Goal: Task Accomplishment & Management: Complete application form

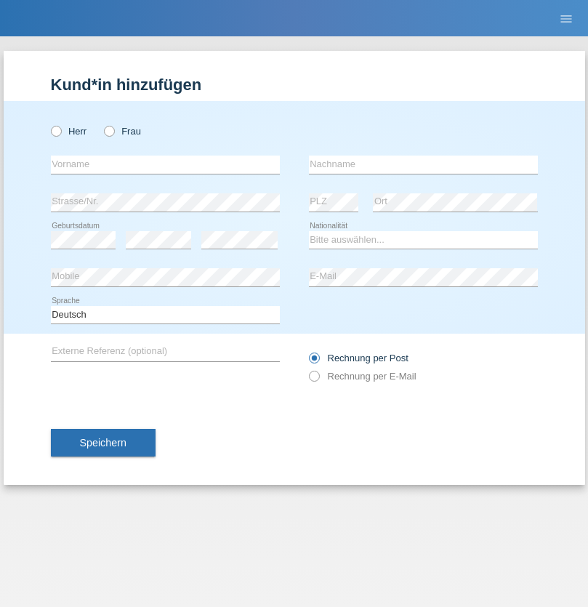
radio input "true"
click at [165, 164] on input "text" at bounding box center [165, 165] width 229 height 18
type input "David"
click at [423, 164] on input "text" at bounding box center [423, 165] width 229 height 18
type input "Nydegger"
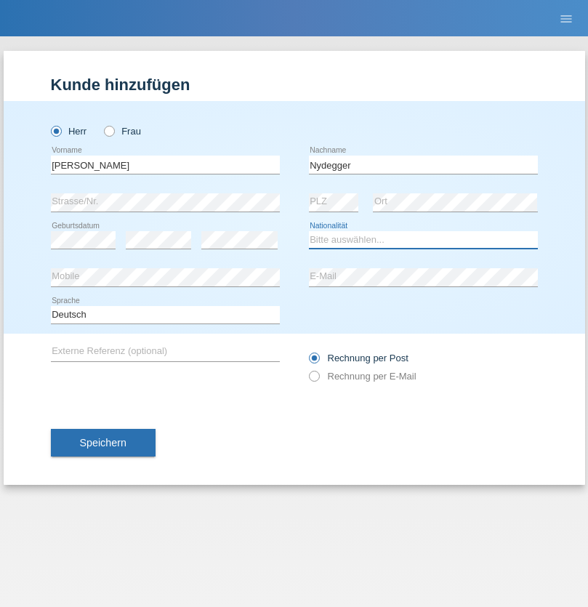
select select "CH"
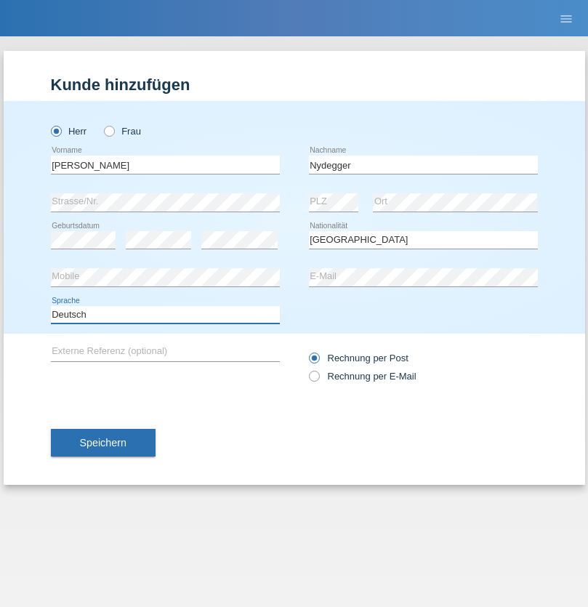
select select "en"
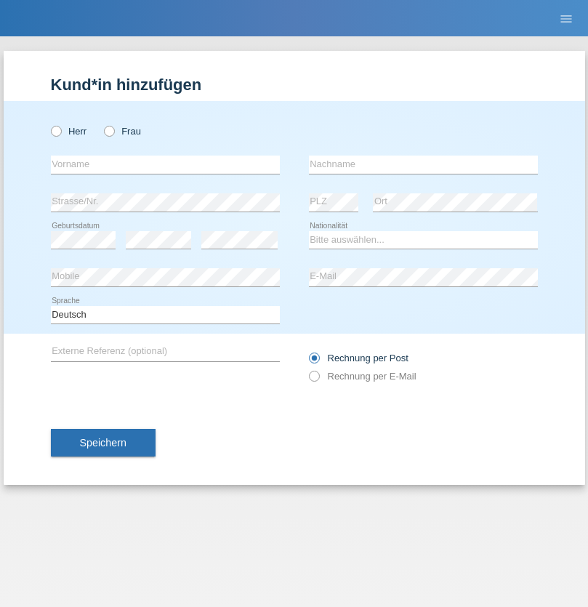
radio input "true"
click at [165, 164] on input "text" at bounding box center [165, 165] width 229 height 18
type input "Corinne"
click at [423, 164] on input "text" at bounding box center [423, 165] width 229 height 18
type input "Nydegger"
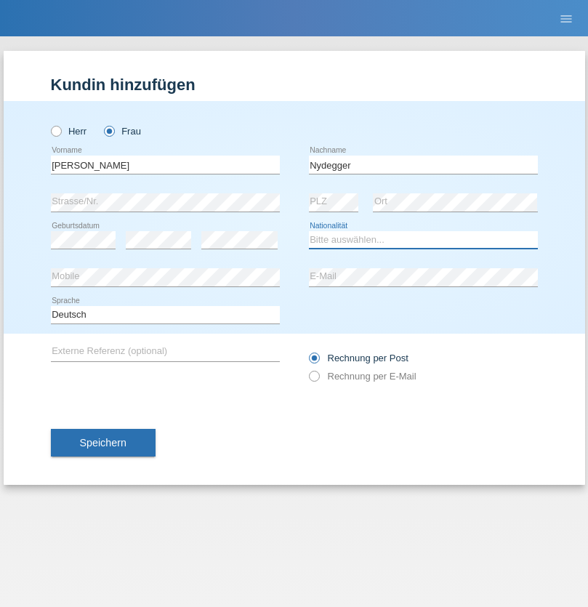
select select "CH"
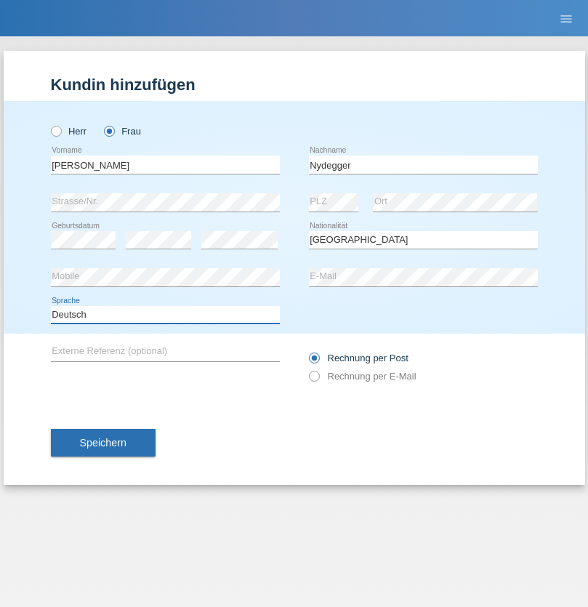
select select "en"
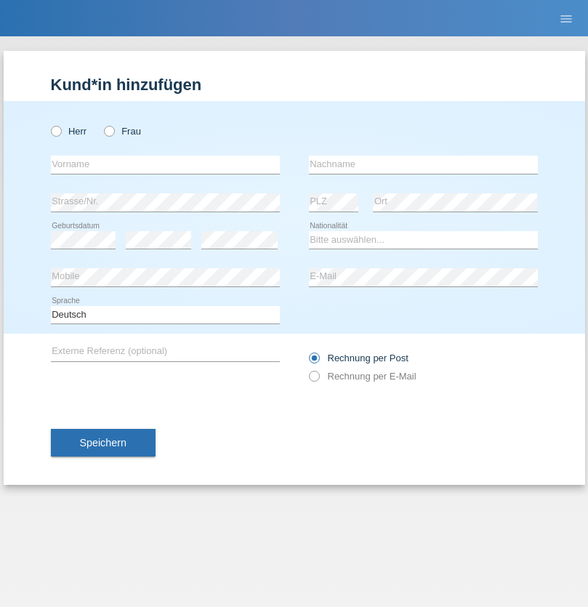
radio input "true"
click at [165, 164] on input "text" at bounding box center [165, 165] width 229 height 18
type input "Goekhan"
click at [423, 164] on input "text" at bounding box center [423, 165] width 229 height 18
type input "Akarsu"
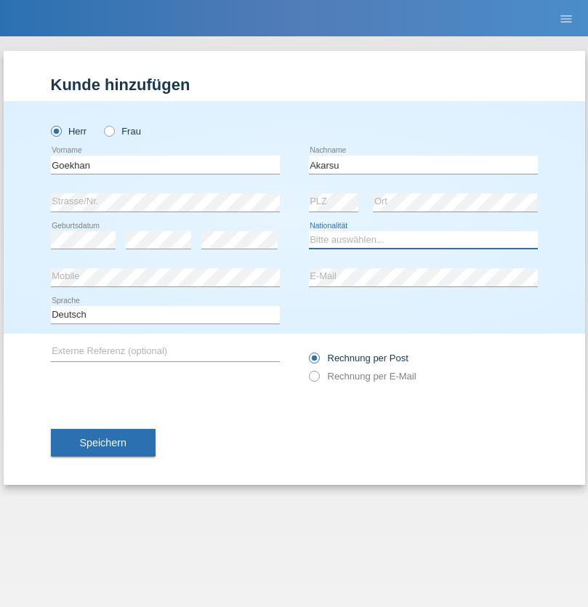
select select "AT"
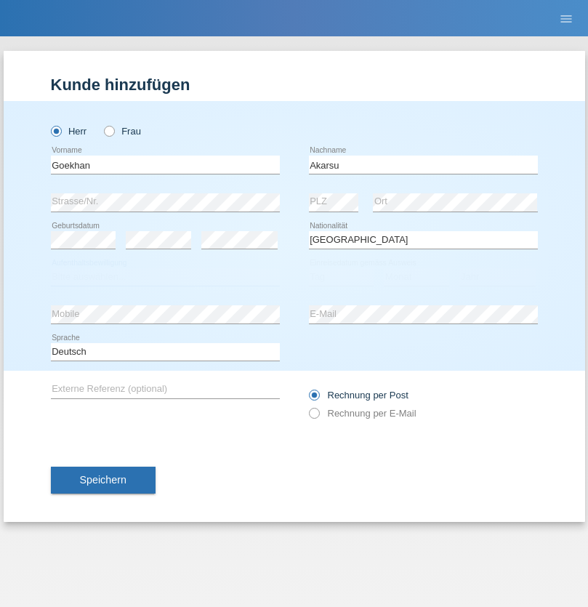
select select "C"
select select "01"
select select "05"
select select "2021"
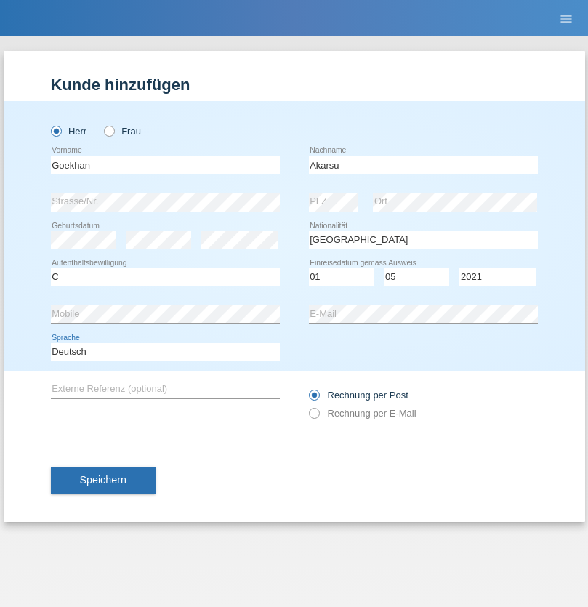
select select "en"
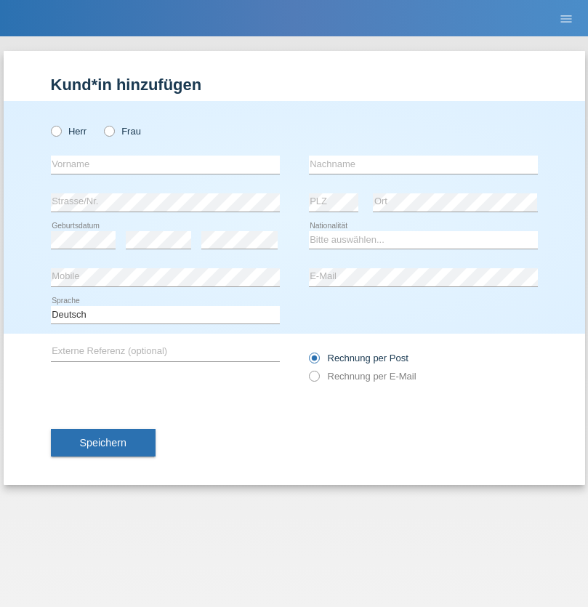
radio input "true"
click at [165, 164] on input "text" at bounding box center [165, 165] width 229 height 18
type input "Daniele"
click at [423, 164] on input "text" at bounding box center [423, 165] width 229 height 18
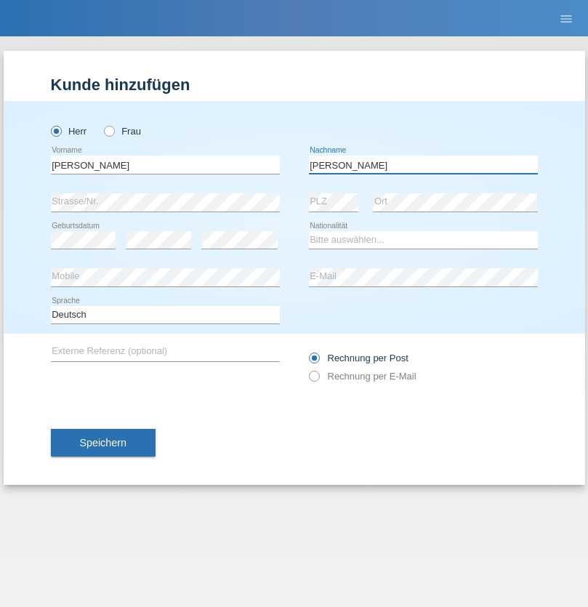
type input "Daniele"
select select "IT"
select select "C"
select select "22"
select select "06"
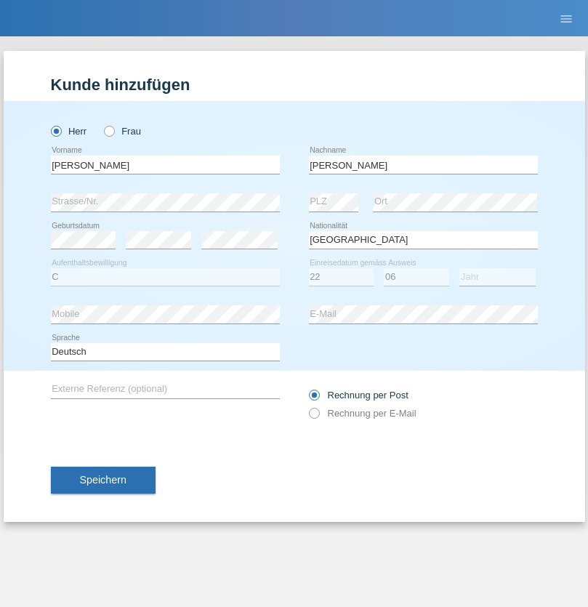
select select "1964"
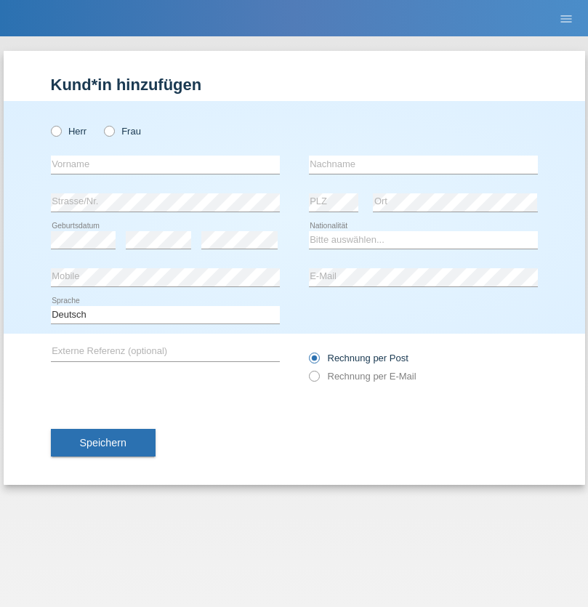
radio input "true"
click at [165, 164] on input "text" at bounding box center [165, 165] width 229 height 18
type input "[DATE]"
click at [423, 164] on input "text" at bounding box center [423, 165] width 229 height 18
type input "[PERSON_NAME]"
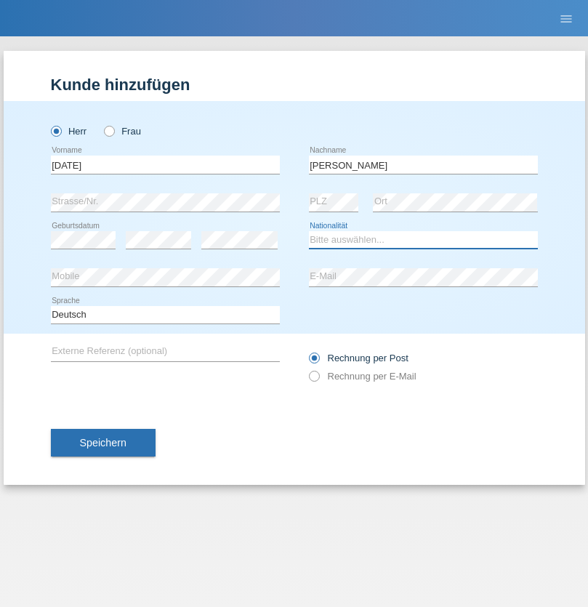
select select "IT"
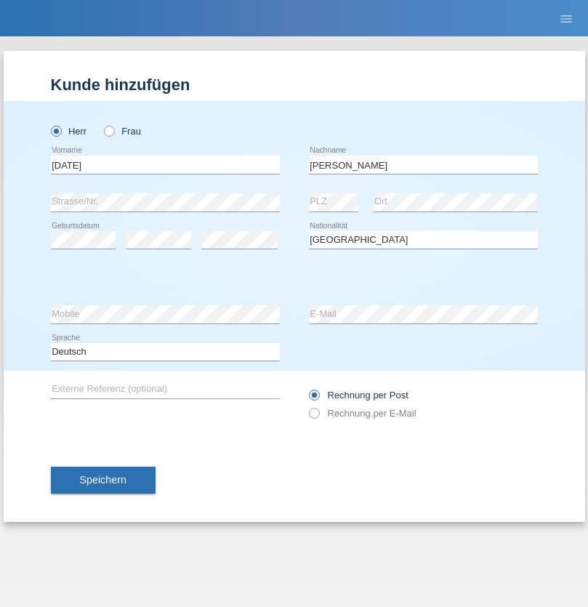
select select "C"
select select "01"
select select "05"
select select "2021"
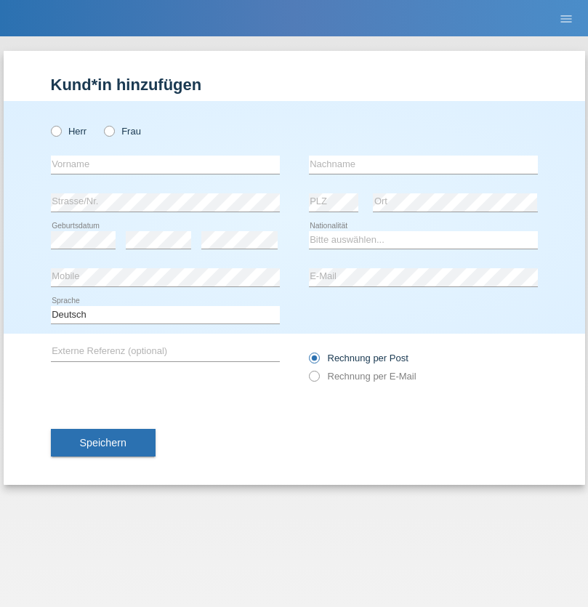
radio input "true"
click at [165, 164] on input "text" at bounding box center [165, 165] width 229 height 18
type input "[PERSON_NAME]"
click at [423, 164] on input "text" at bounding box center [423, 165] width 229 height 18
type input "Cislariu"
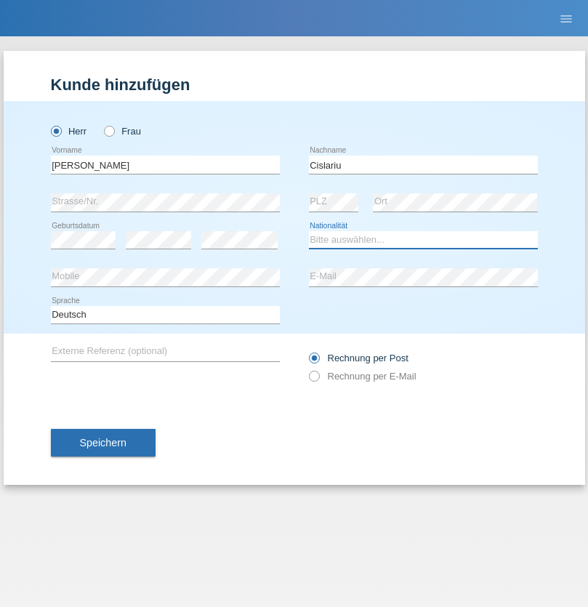
select select "CH"
radio input "true"
select select "CH"
radio input "true"
click at [165, 164] on input "text" at bounding box center [165, 165] width 229 height 18
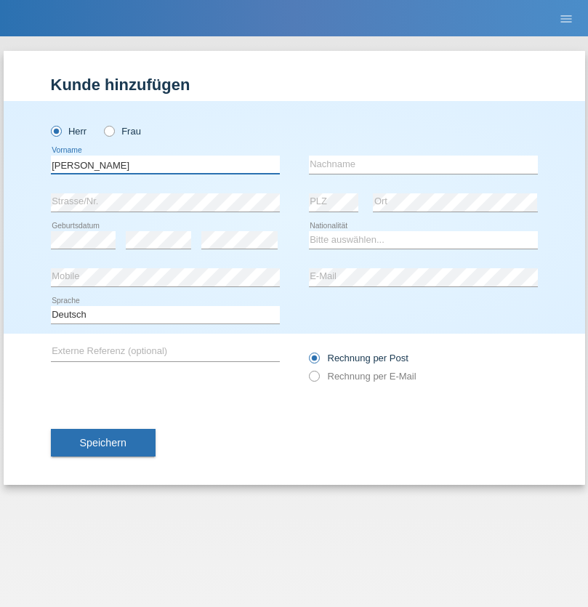
type input "[PERSON_NAME]"
click at [423, 164] on input "text" at bounding box center [423, 165] width 229 height 18
type input "Kappelmayer"
select select "MG"
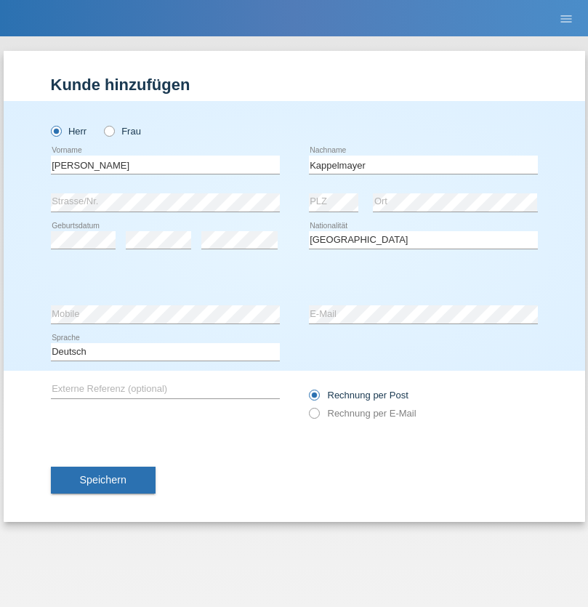
select select "C"
select select "31"
select select "08"
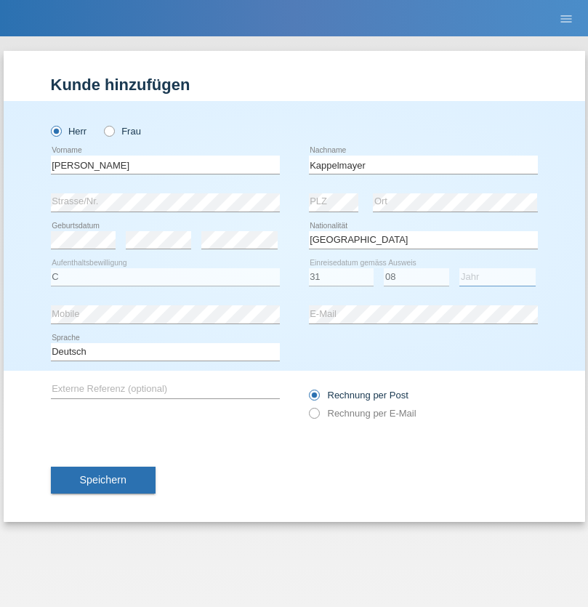
select select "2021"
select select "en"
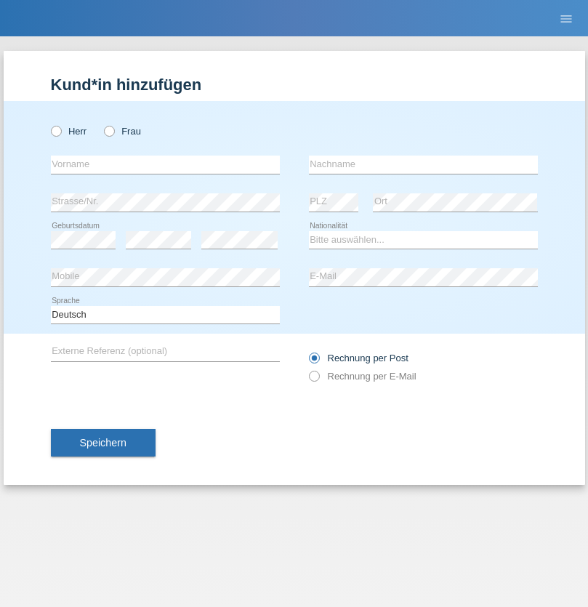
radio input "true"
click at [165, 164] on input "text" at bounding box center [165, 165] width 229 height 18
type input "firat"
click at [423, 164] on input "text" at bounding box center [423, 165] width 229 height 18
type input "kara"
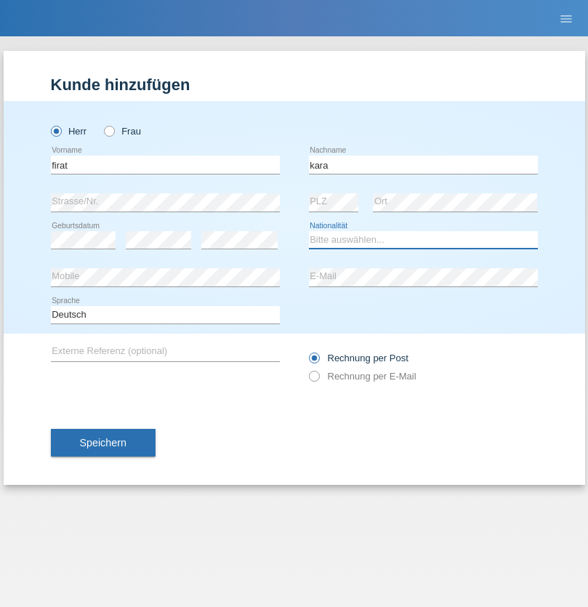
select select "CH"
radio input "true"
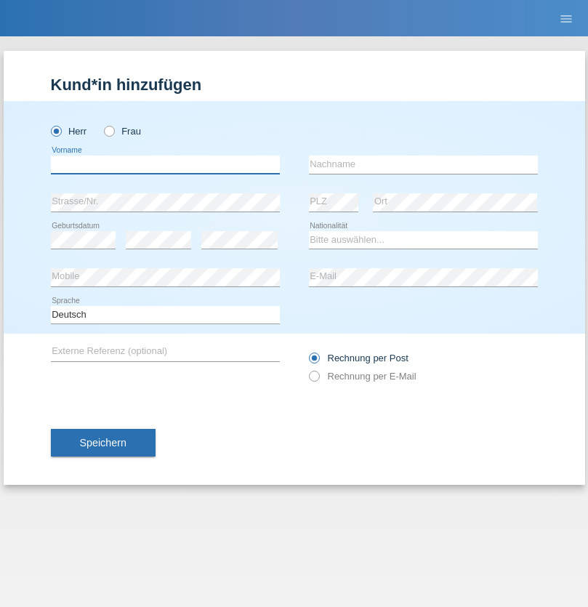
click at [165, 164] on input "text" at bounding box center [165, 165] width 229 height 18
type input "Jean Panda"
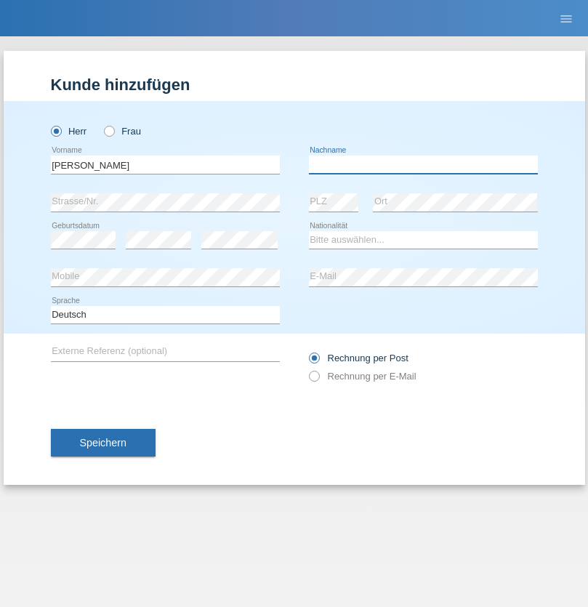
click at [423, 164] on input "text" at bounding box center [423, 165] width 229 height 18
type input "Panda nzinga"
select select "MN"
select select "C"
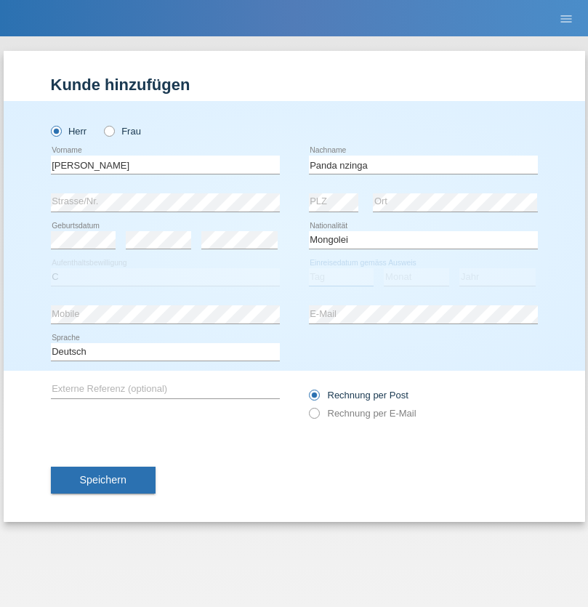
select select "28"
select select "11"
select select "2001"
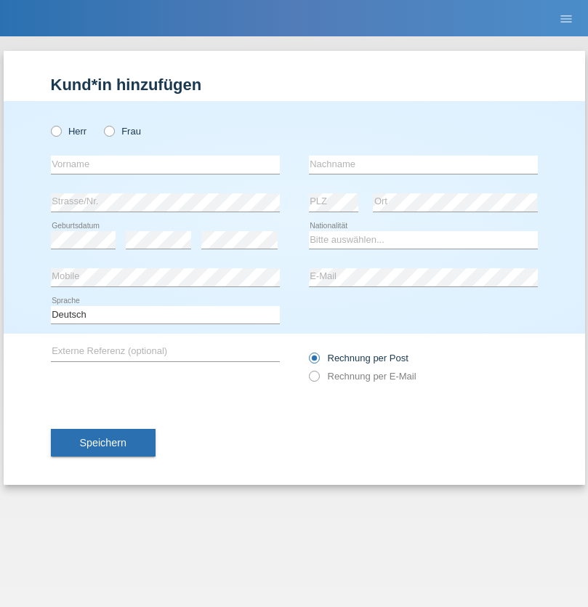
radio input "true"
select select "HU"
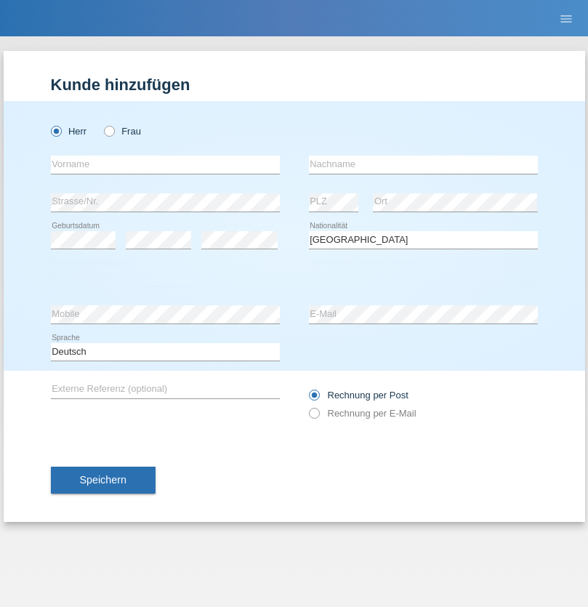
select select "C"
select select "30"
select select "10"
select select "2021"
